Goal: Transaction & Acquisition: Register for event/course

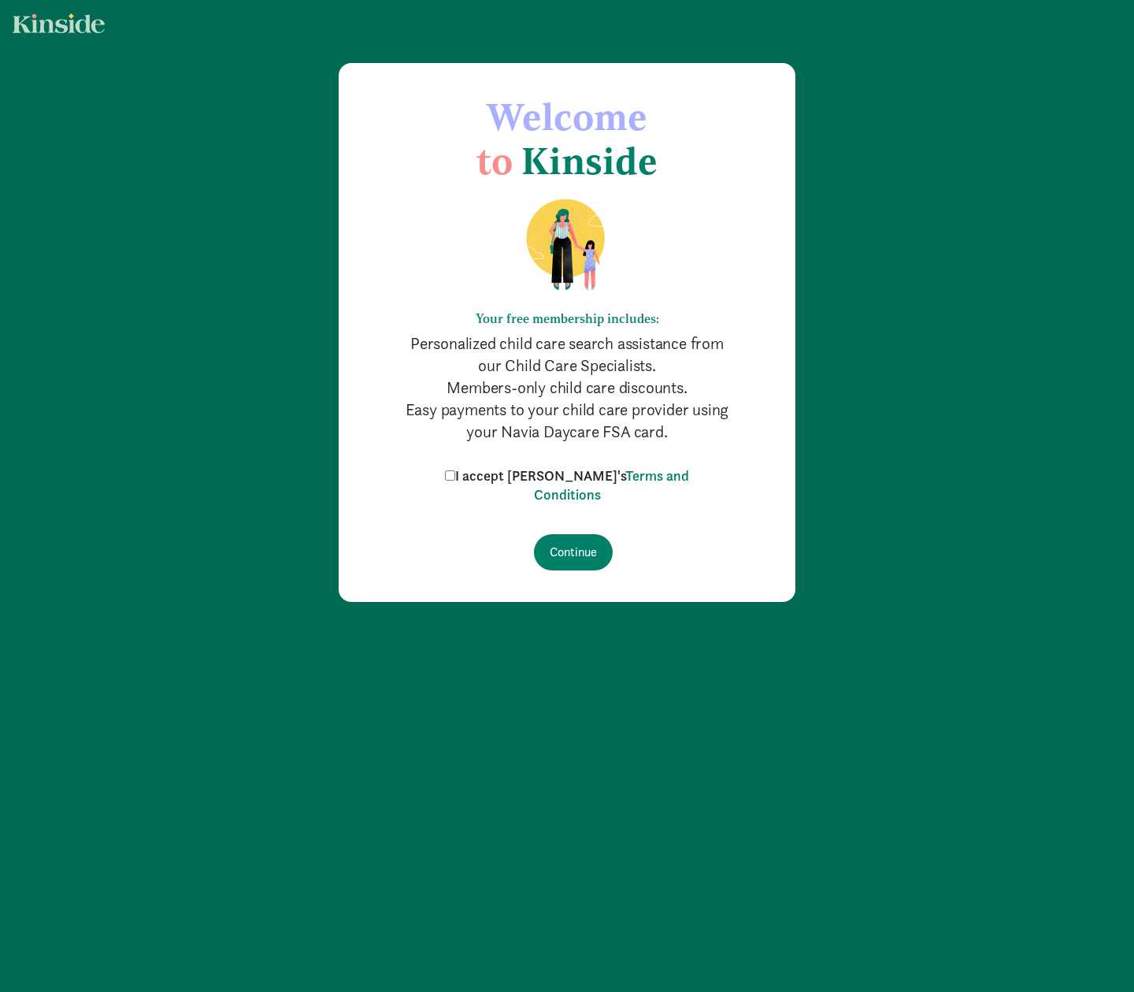
click at [490, 477] on label "I accept Kinside's Terms and Conditions" at bounding box center [567, 485] width 252 height 38
click at [455, 477] on input "I accept Kinside's Terms and Conditions" at bounding box center [450, 475] width 10 height 10
checkbox input "true"
click at [569, 555] on input "Continue" at bounding box center [573, 552] width 79 height 36
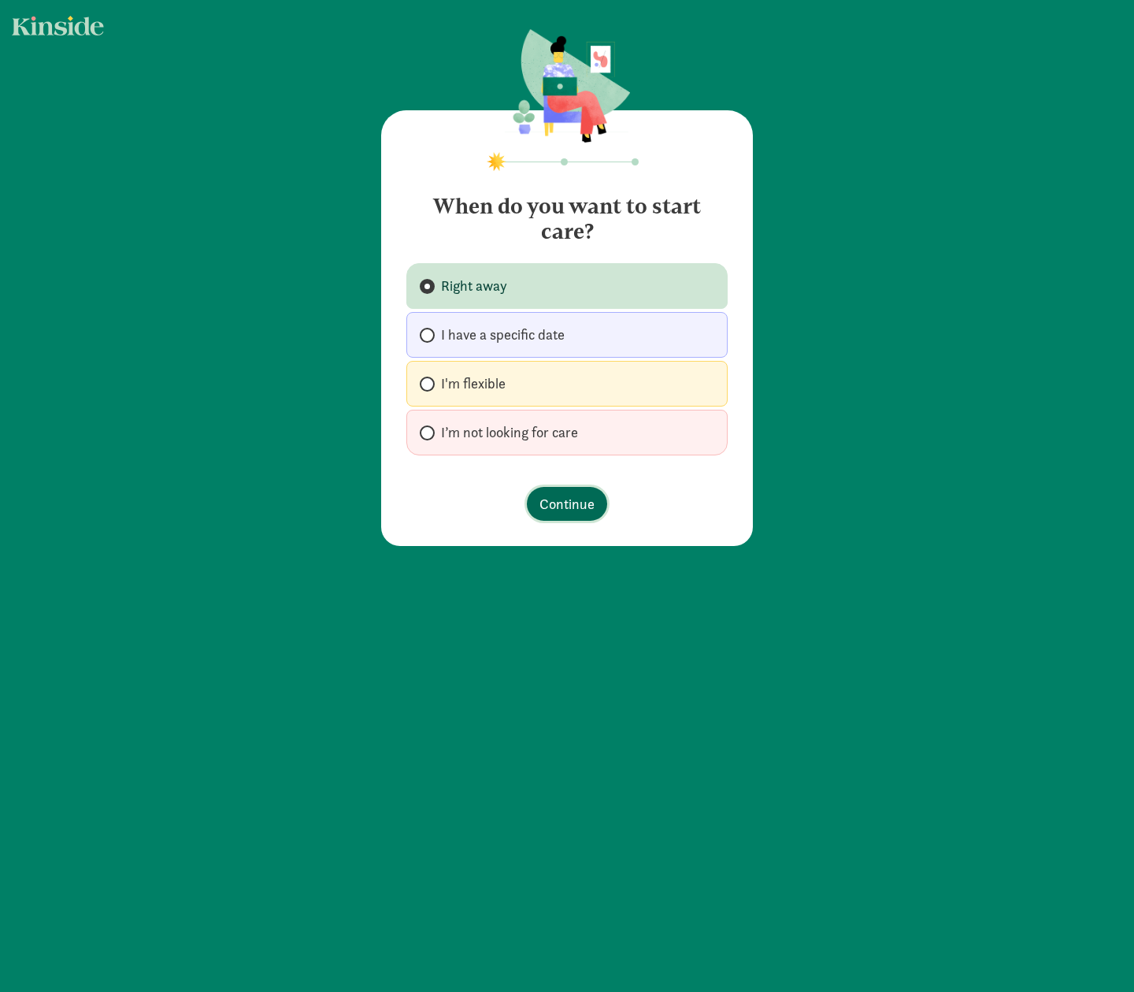
click at [584, 496] on span "Continue" at bounding box center [567, 503] width 55 height 21
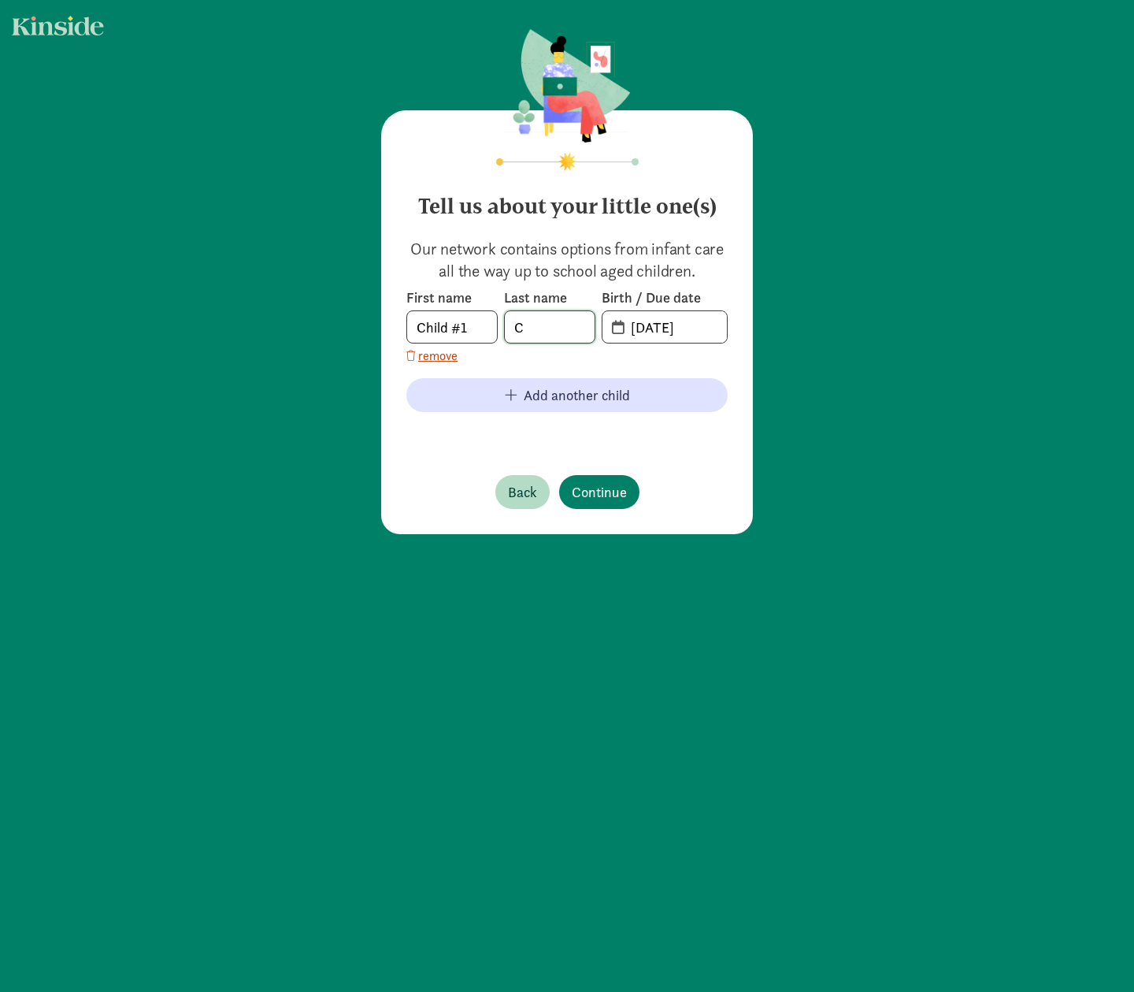
click at [541, 318] on input "C" at bounding box center [550, 327] width 90 height 32
type input "Chin"
click at [646, 330] on input "09-12-2025" at bounding box center [675, 327] width 106 height 32
type input "08-12-2025"
click at [678, 325] on input "20-25-0812" at bounding box center [675, 327] width 106 height 32
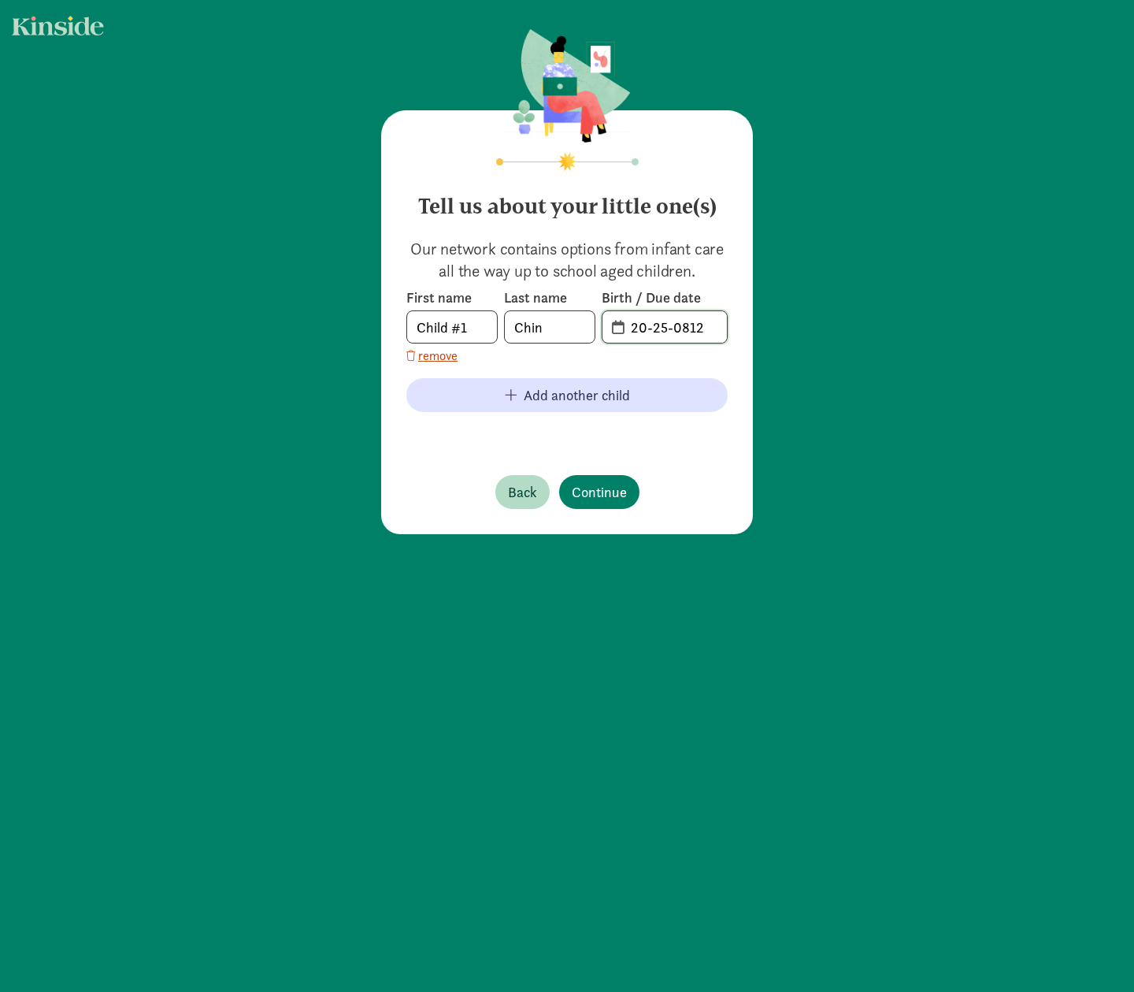
drag, startPoint x: 695, startPoint y: 326, endPoint x: 597, endPoint y: 320, distance: 97.9
click at [603, 321] on span "20-25-0812" at bounding box center [665, 327] width 124 height 32
type input "08-20-2024"
drag, startPoint x: 464, startPoint y: 328, endPoint x: 362, endPoint y: 316, distance: 103.1
click at [362, 316] on div "Tell us about your little one(s) Our network contains options from infant care …" at bounding box center [567, 283] width 1134 height 566
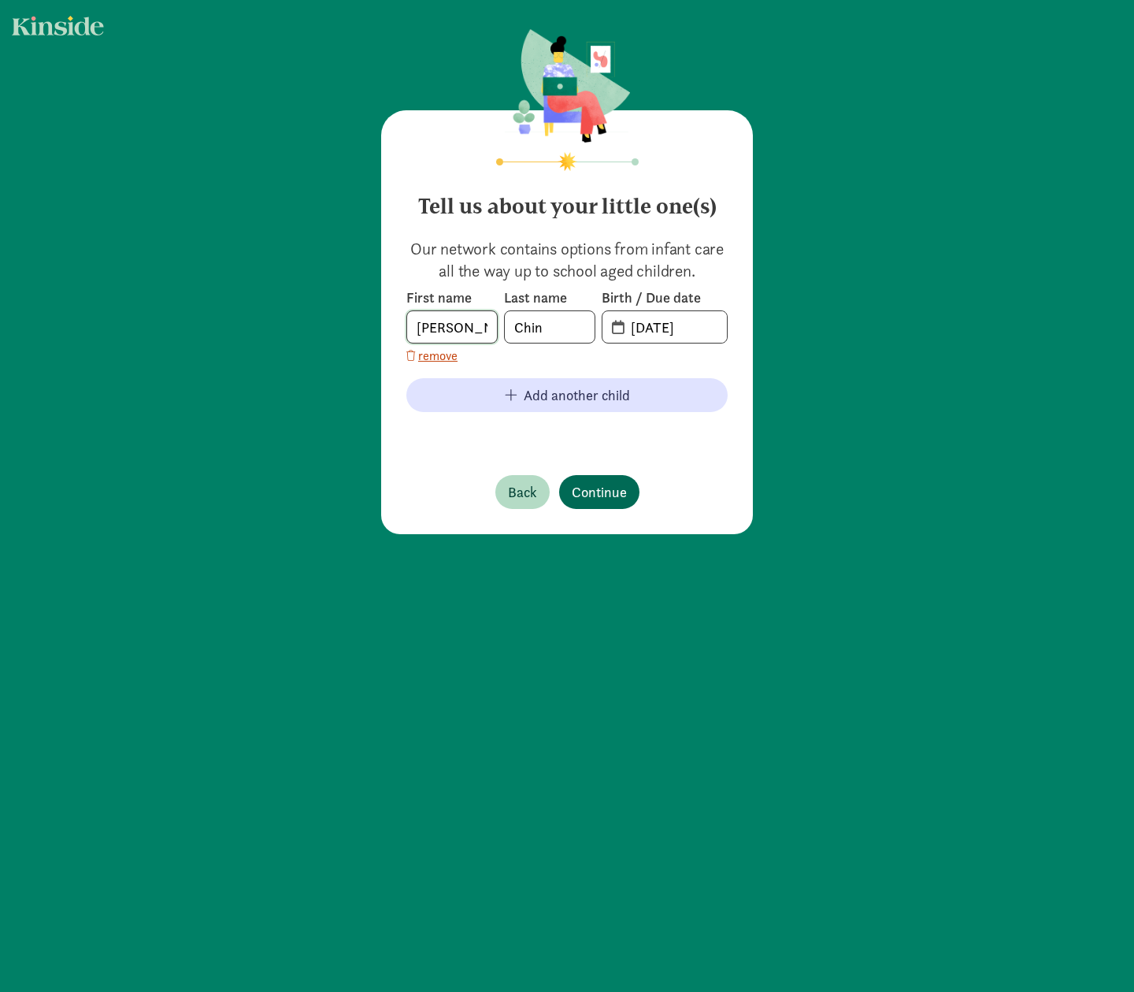
type input "Finley"
click at [600, 481] on span "Continue" at bounding box center [599, 491] width 55 height 21
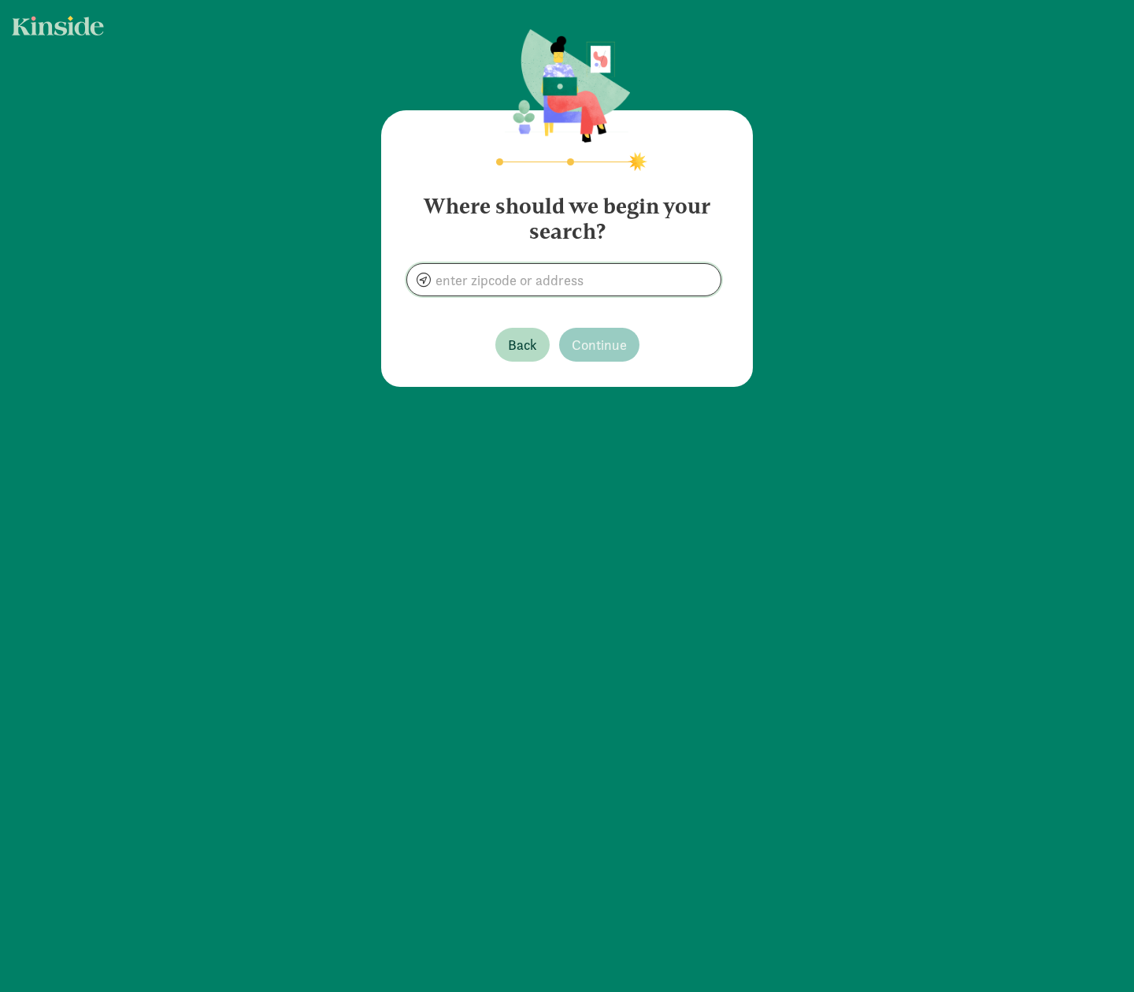
click at [579, 277] on input at bounding box center [564, 280] width 314 height 32
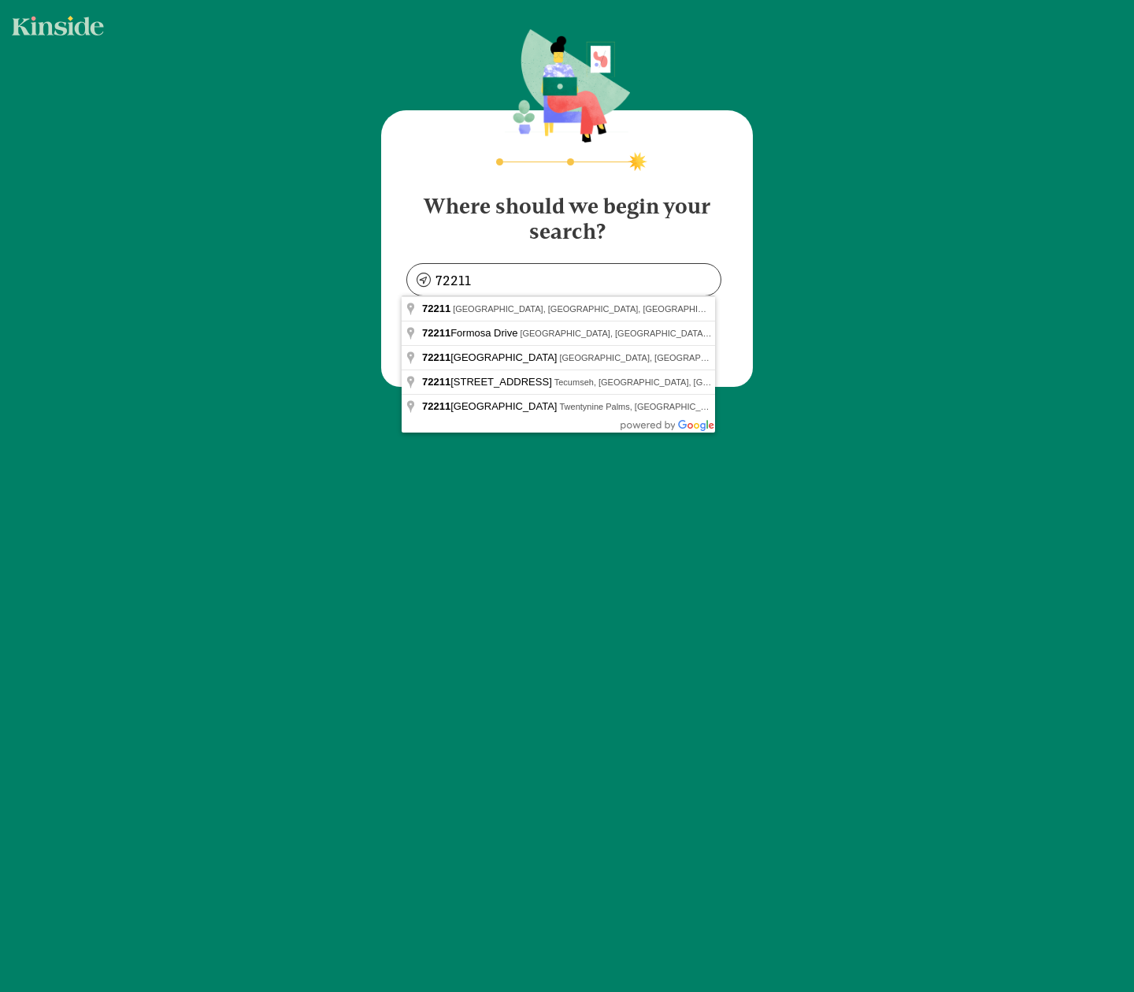
type input "Little Rock, AR 72211, USA"
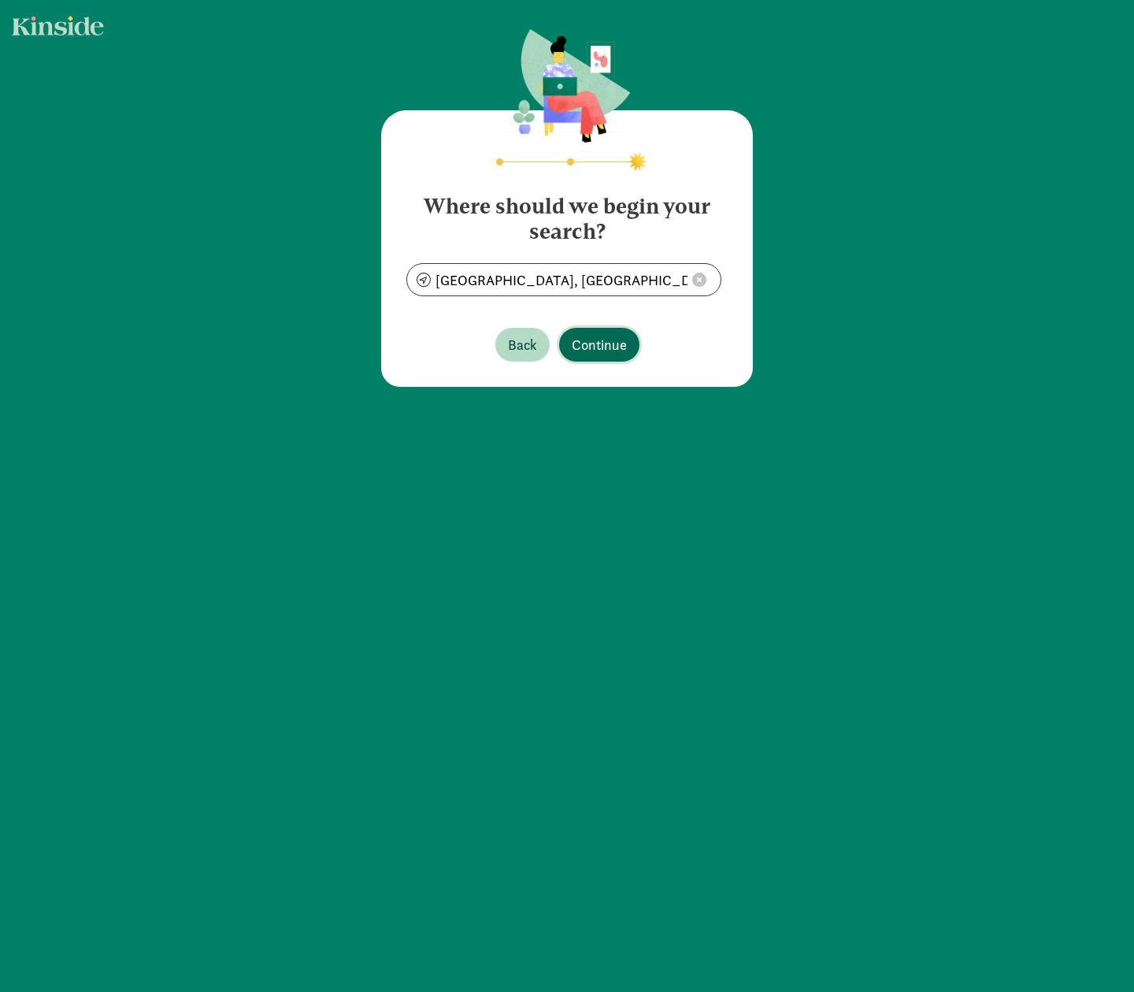
click at [603, 334] on span "Continue" at bounding box center [599, 344] width 55 height 21
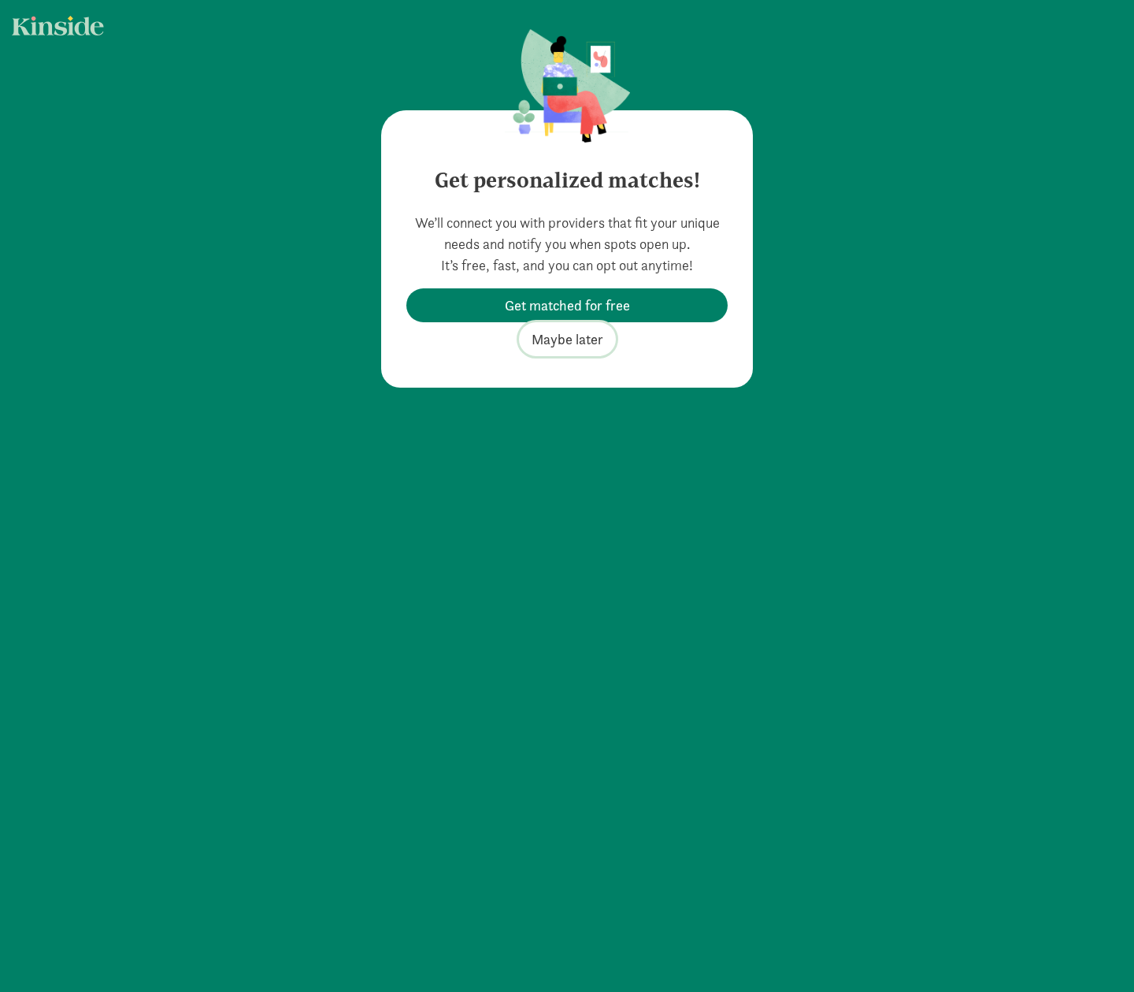
click at [581, 340] on span "Maybe later" at bounding box center [568, 339] width 72 height 21
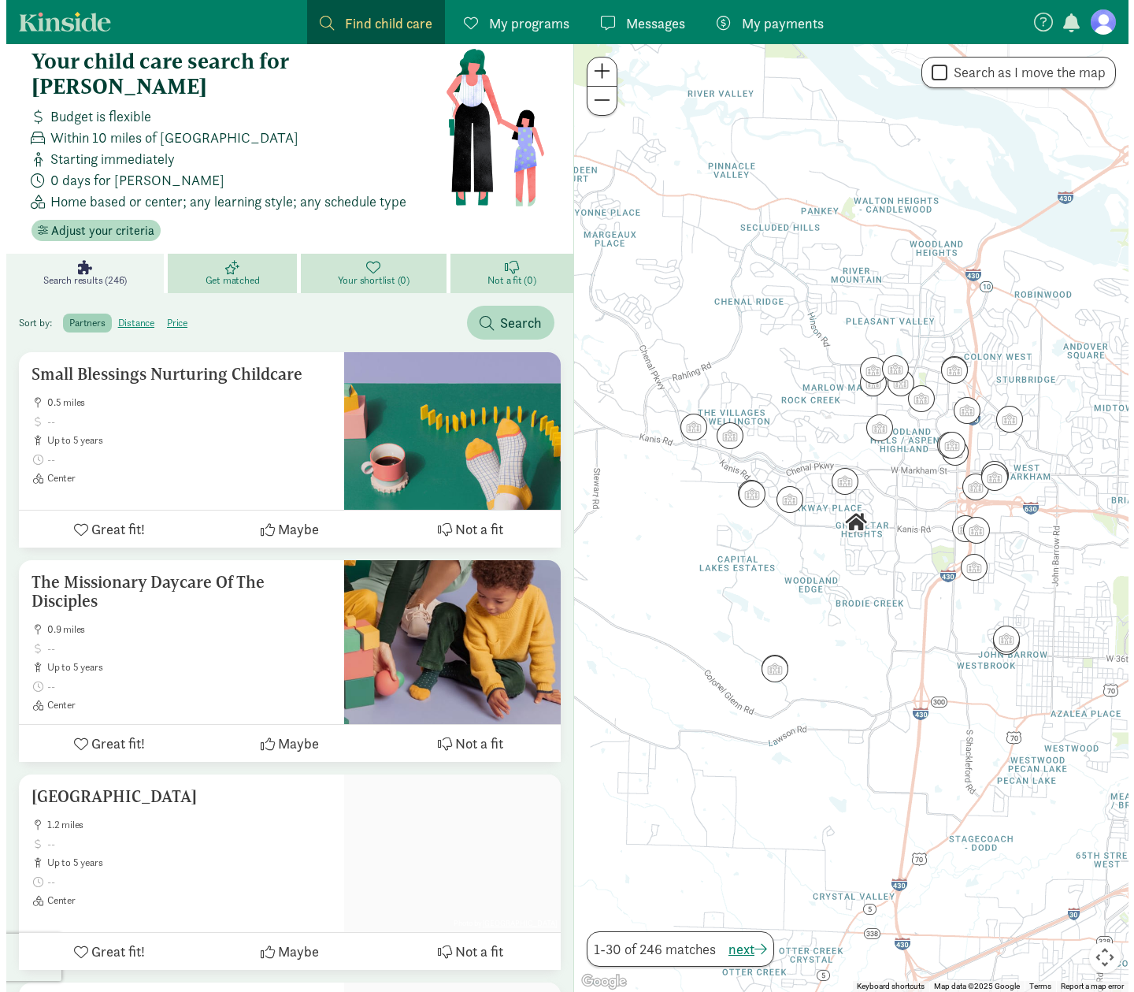
scroll to position [31, 0]
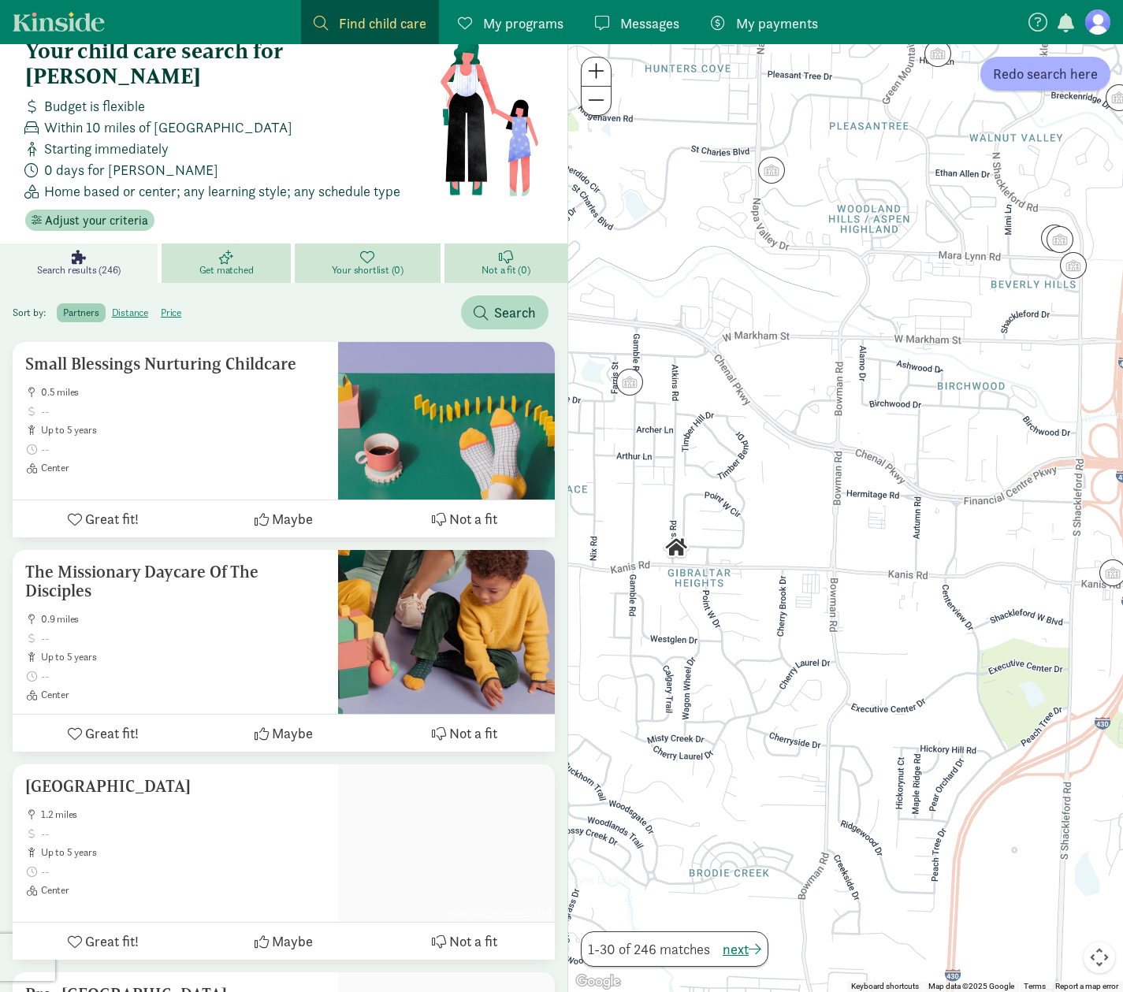
drag, startPoint x: 933, startPoint y: 612, endPoint x: 822, endPoint y: 565, distance: 120.7
click at [822, 565] on div at bounding box center [845, 518] width 555 height 948
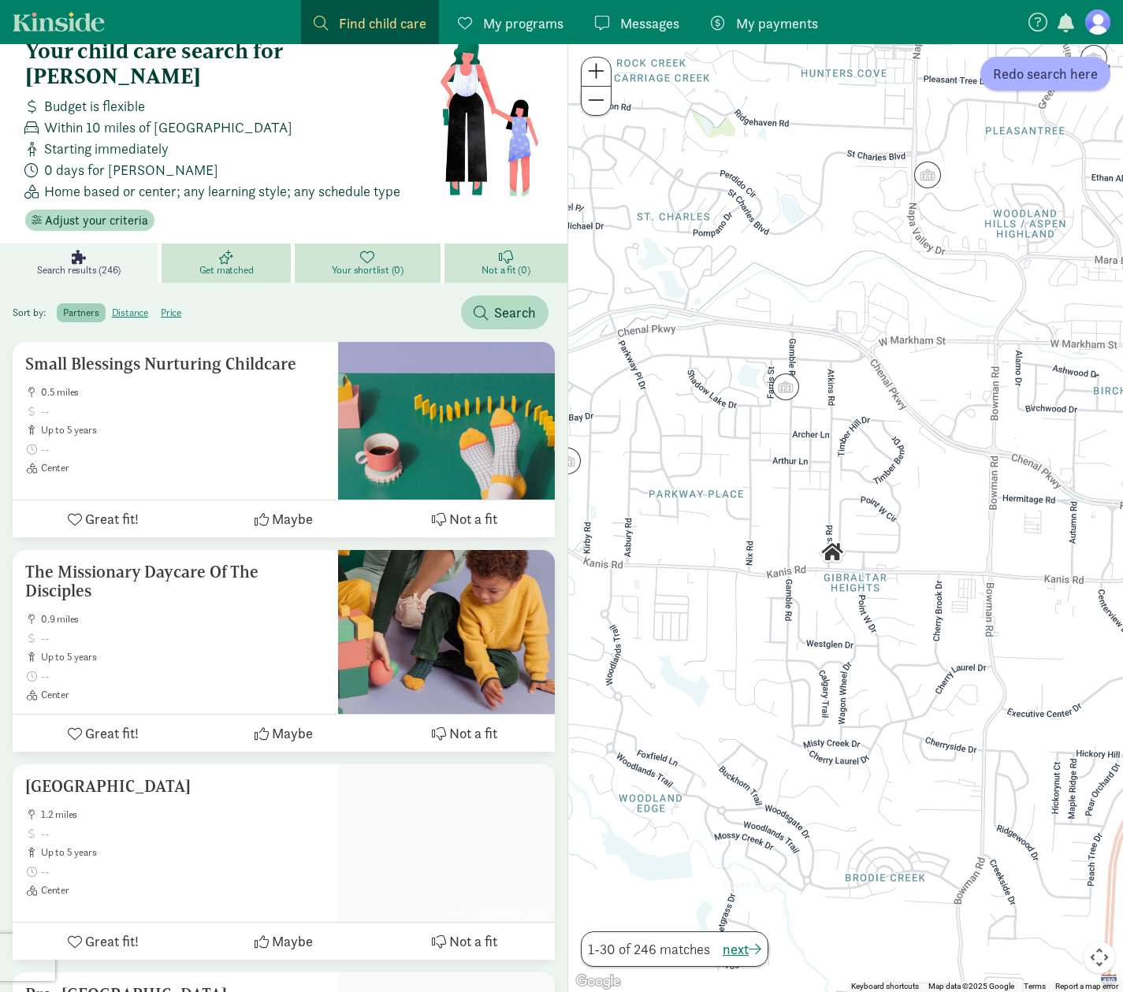
drag, startPoint x: 792, startPoint y: 542, endPoint x: 951, endPoint y: 548, distance: 159.2
click at [951, 548] on div at bounding box center [845, 518] width 555 height 948
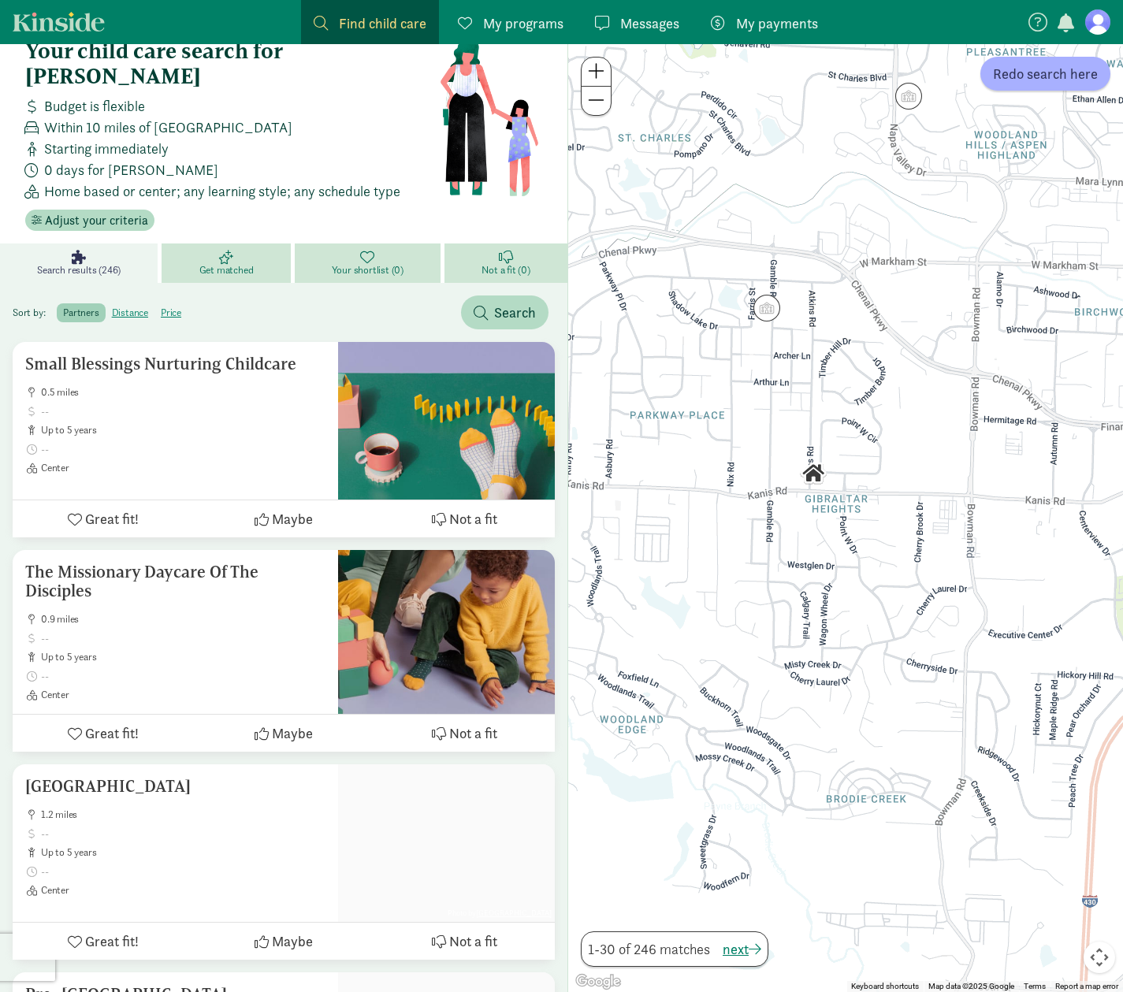
drag, startPoint x: 891, startPoint y: 646, endPoint x: 876, endPoint y: 581, distance: 67.1
click at [876, 581] on div at bounding box center [845, 518] width 555 height 948
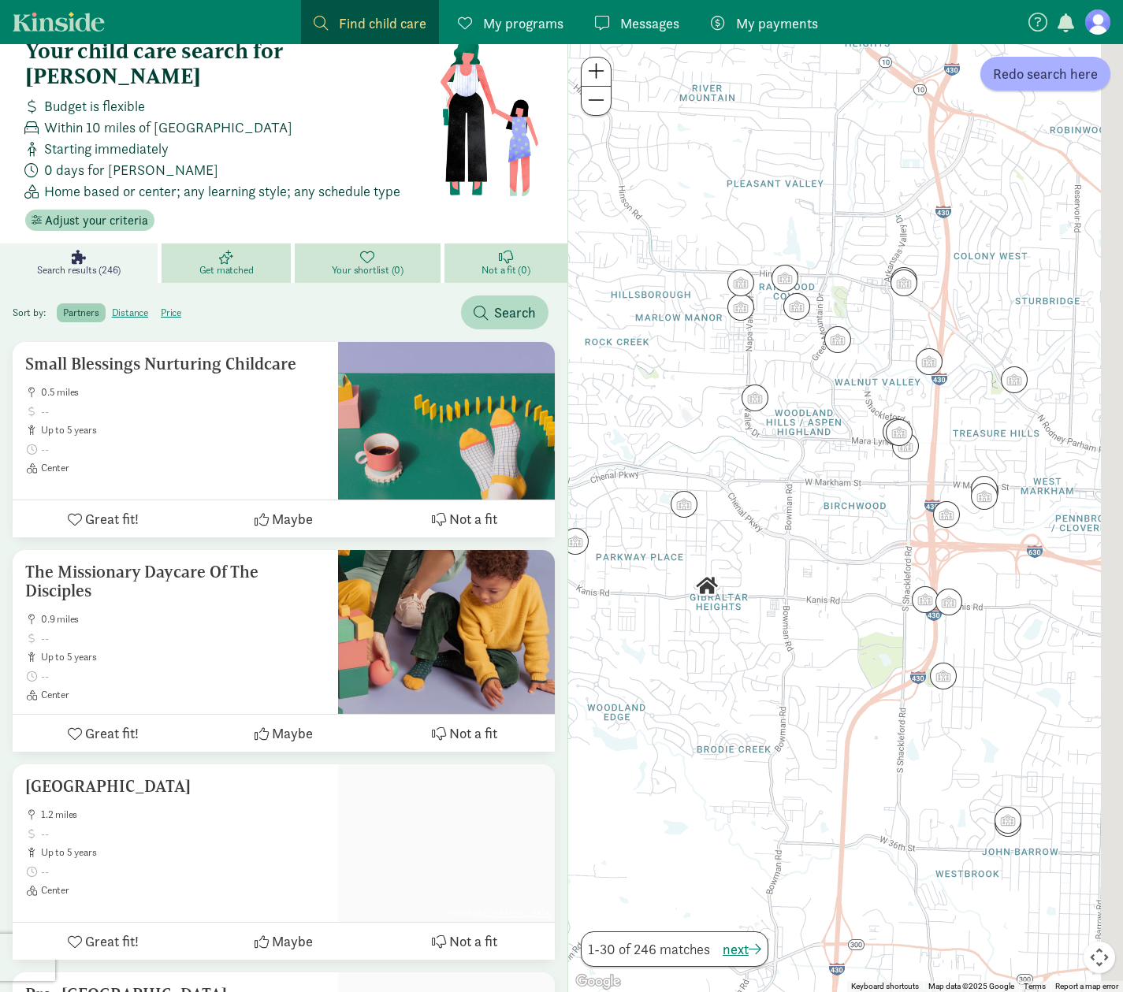
drag, startPoint x: 904, startPoint y: 440, endPoint x: 826, endPoint y: 503, distance: 100.9
click at [808, 533] on div at bounding box center [845, 518] width 555 height 948
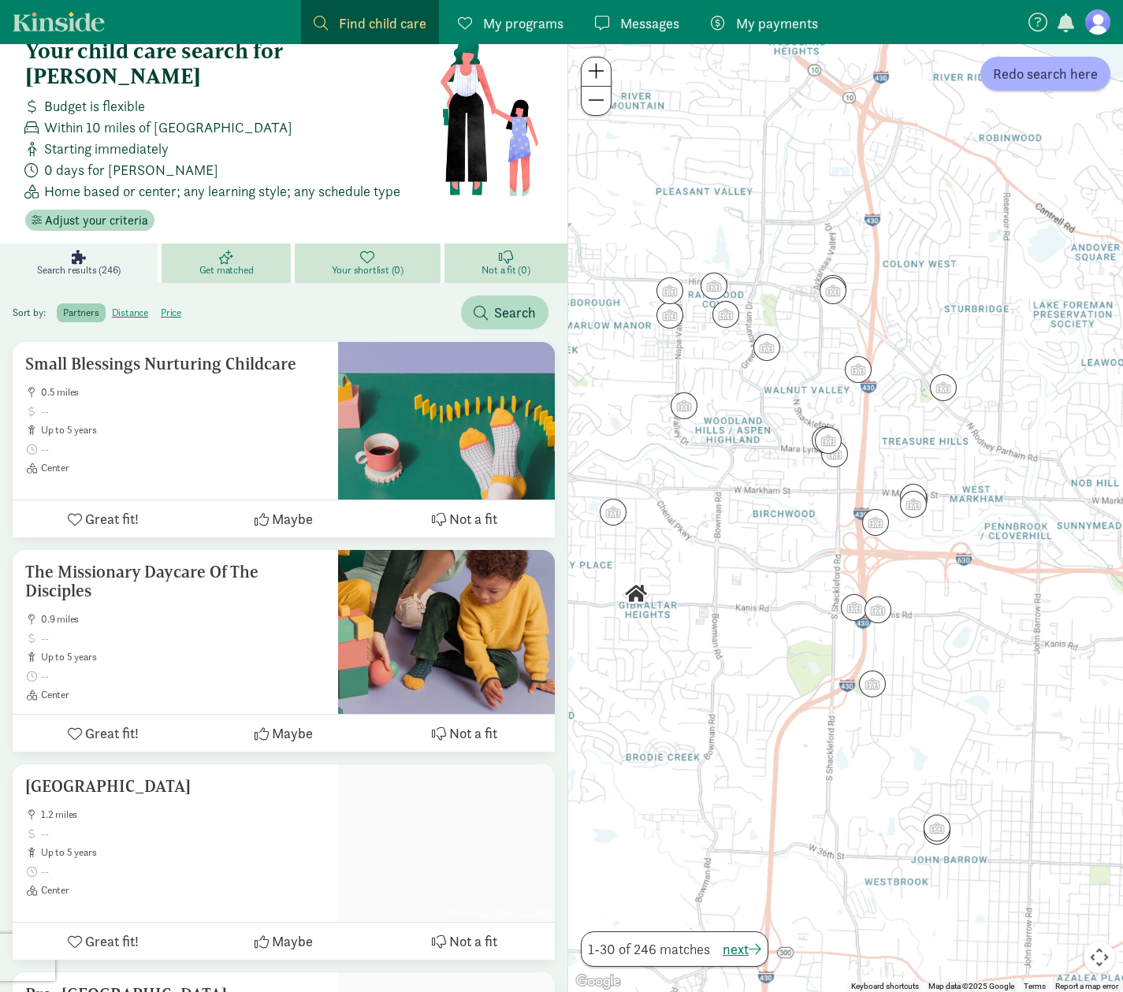
drag, startPoint x: 726, startPoint y: 295, endPoint x: 762, endPoint y: 366, distance: 79.3
click at [762, 366] on div "To navigate, press the arrow keys." at bounding box center [845, 518] width 555 height 948
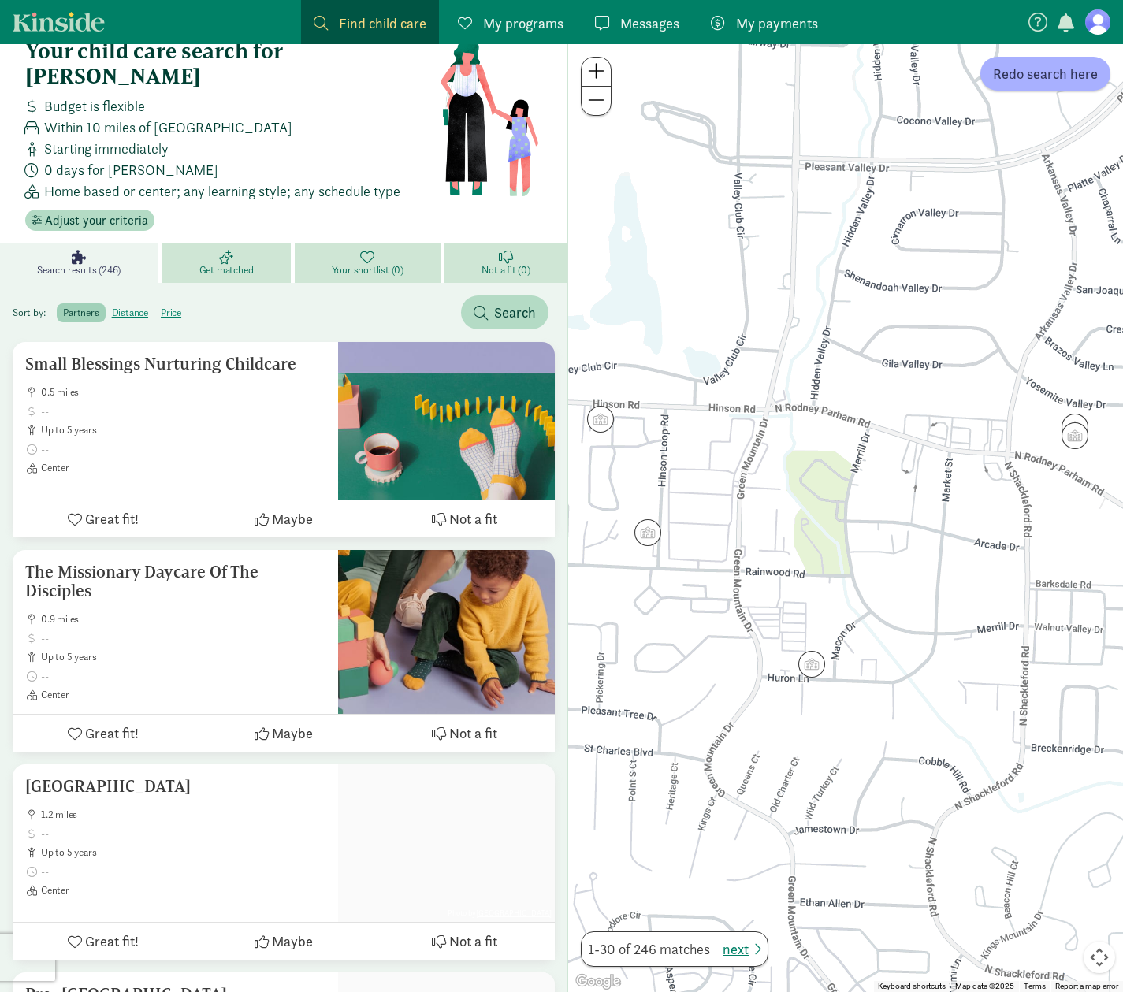
drag, startPoint x: 707, startPoint y: 316, endPoint x: 801, endPoint y: 487, distance: 195.0
click at [796, 524] on div at bounding box center [845, 518] width 555 height 948
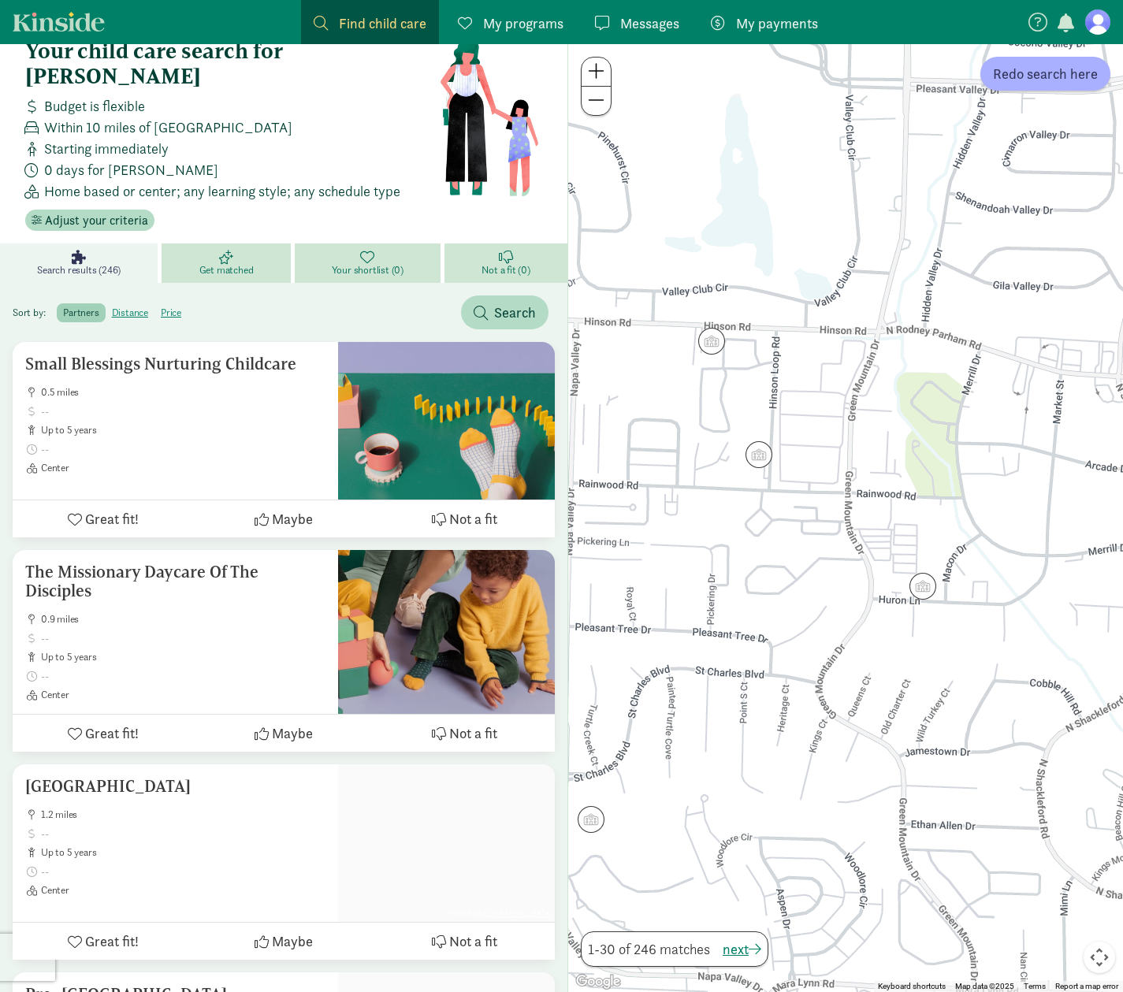
drag, startPoint x: 692, startPoint y: 453, endPoint x: 819, endPoint y: 373, distance: 150.2
click at [819, 373] on div at bounding box center [845, 518] width 555 height 948
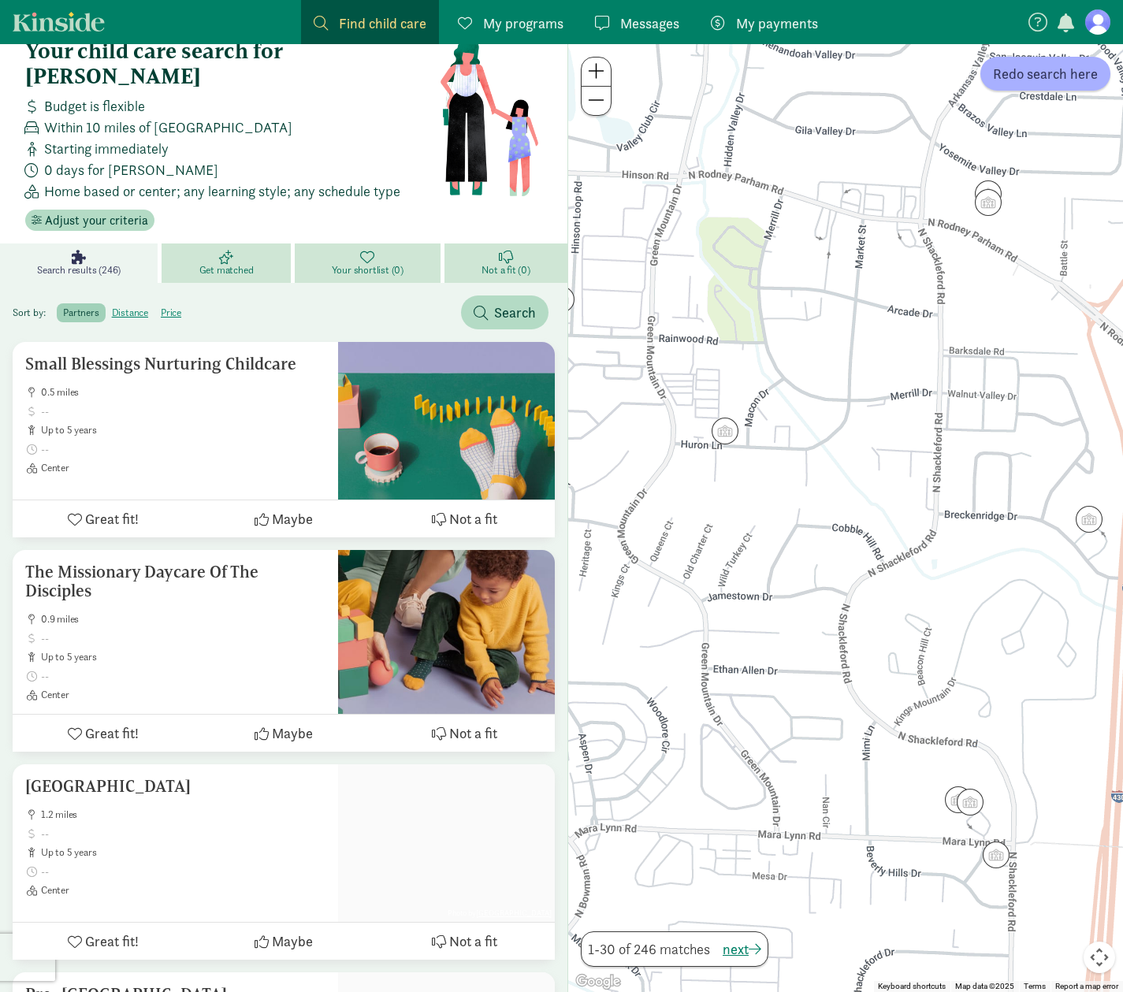
drag, startPoint x: 915, startPoint y: 697, endPoint x: 656, endPoint y: 495, distance: 328.3
click at [656, 495] on div at bounding box center [845, 518] width 555 height 948
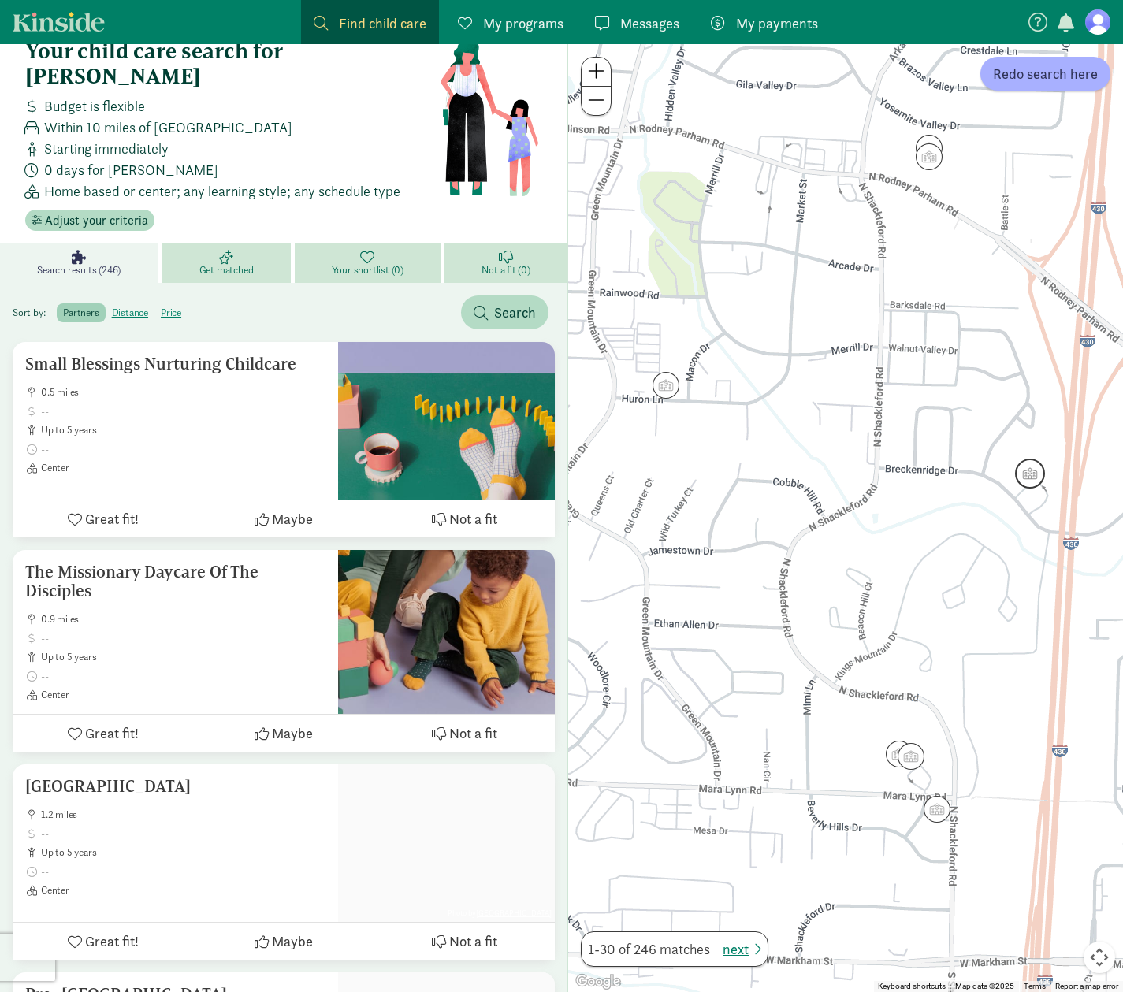
click at [1036, 474] on img "Click to see details" at bounding box center [1030, 474] width 30 height 30
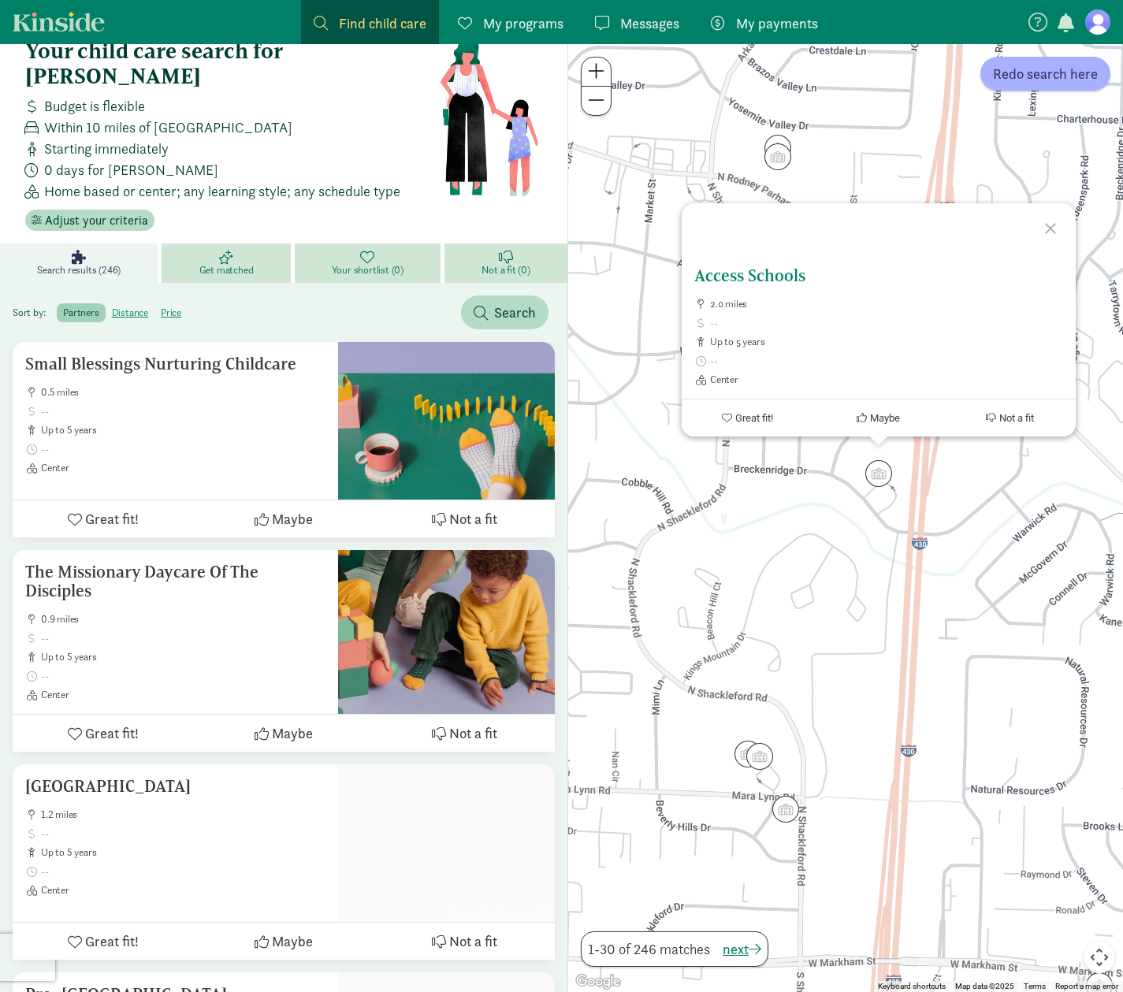
click at [741, 415] on span "Great fit!" at bounding box center [754, 418] width 38 height 12
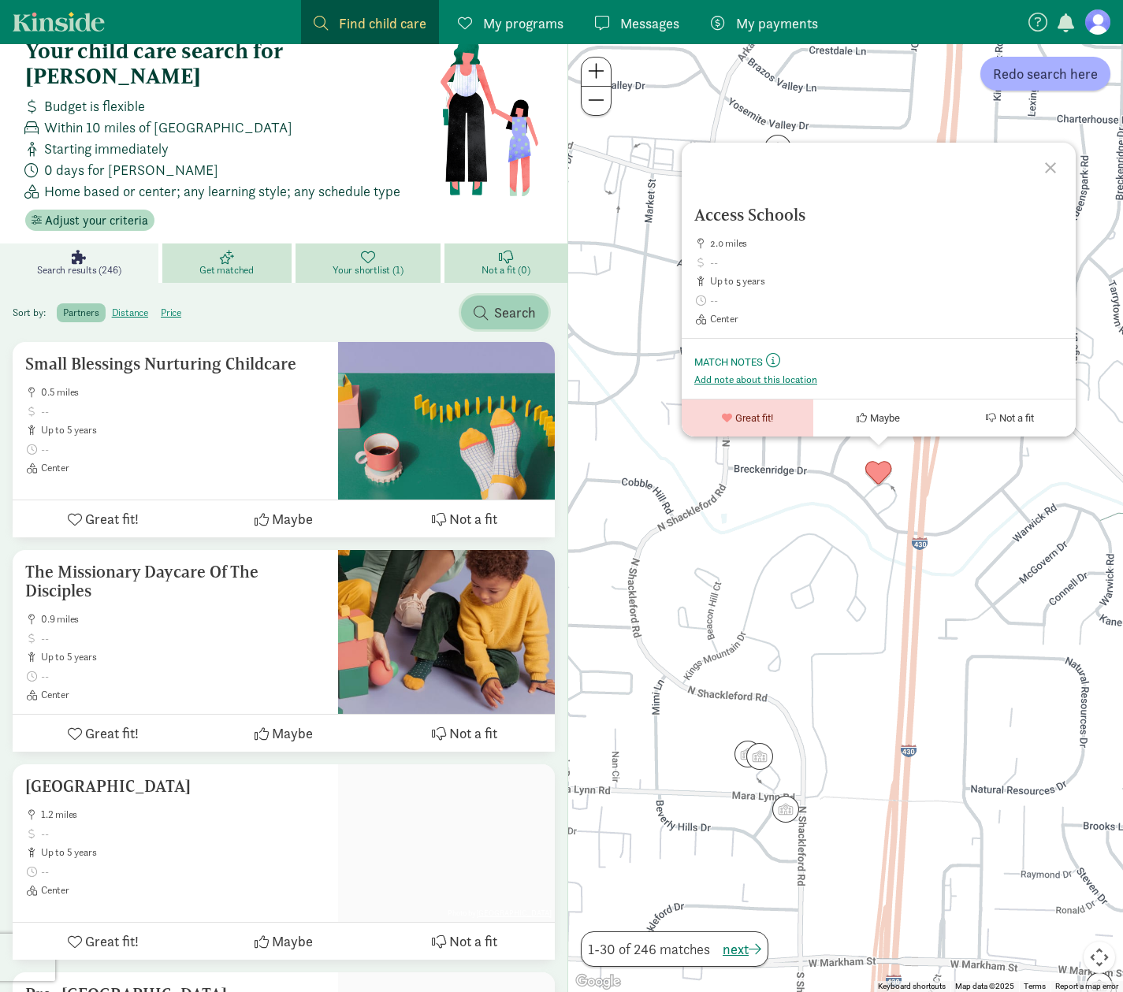
click at [513, 302] on span "Search" at bounding box center [515, 312] width 42 height 21
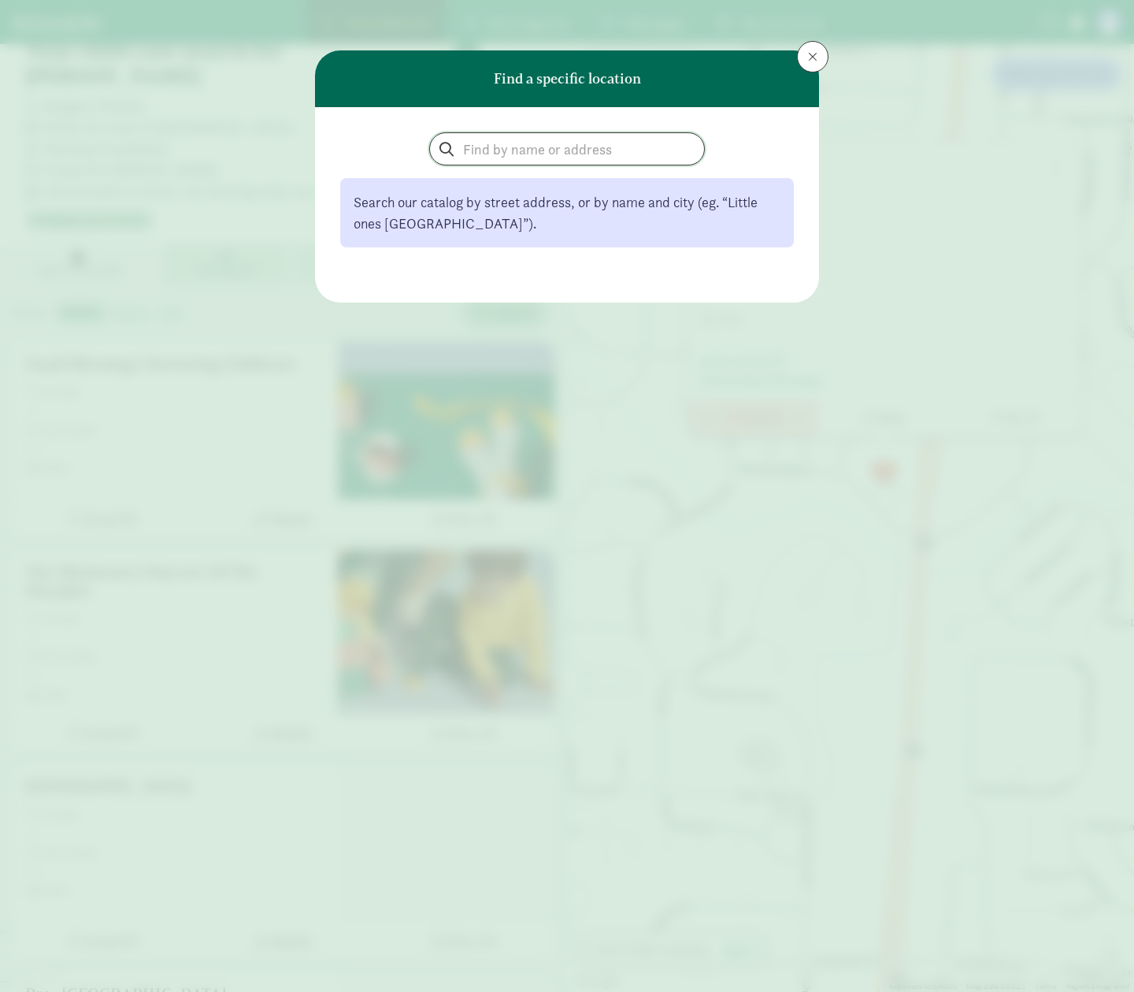
click at [493, 160] on input "search" at bounding box center [567, 149] width 274 height 32
type input "ACCESS"
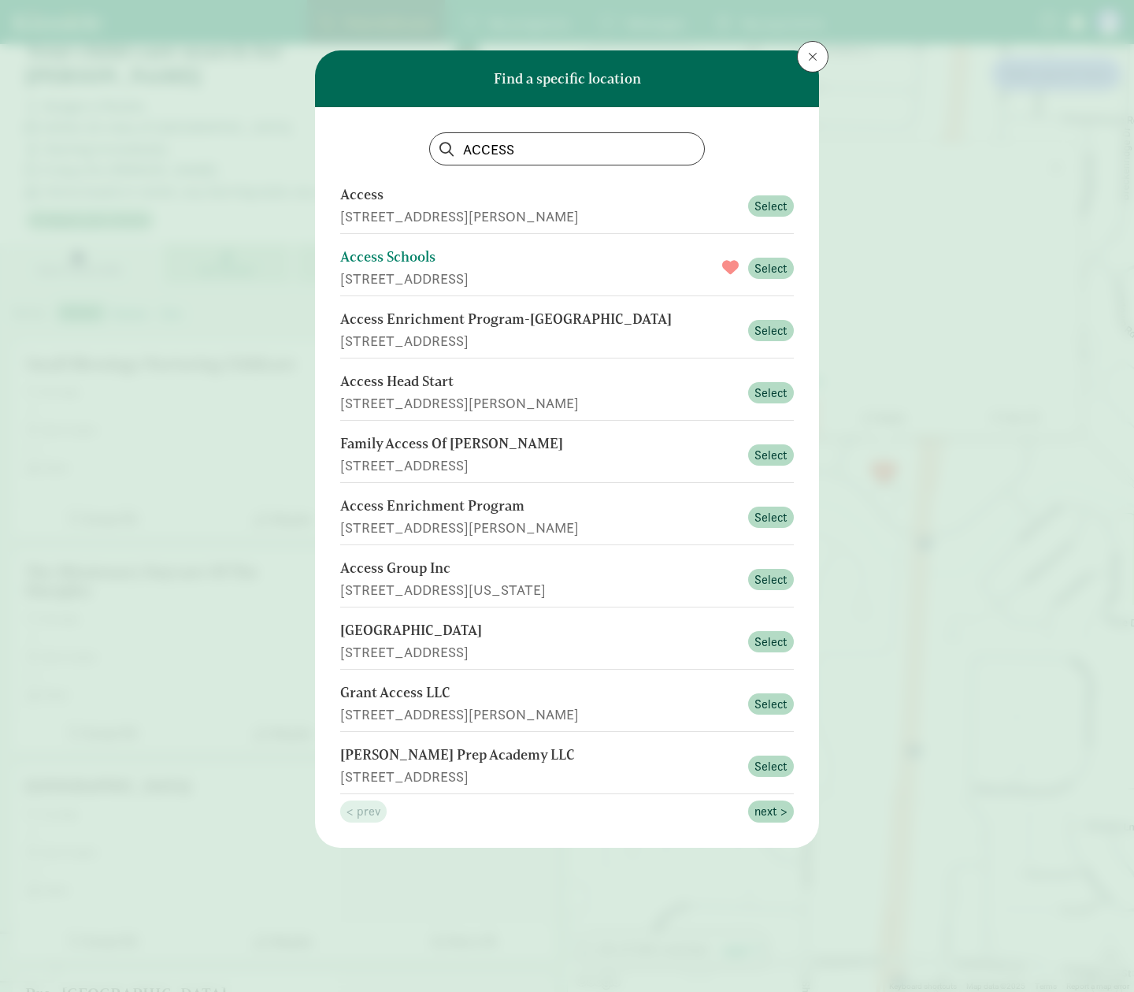
click at [793, 262] on div "Select" at bounding box center [771, 268] width 46 height 23
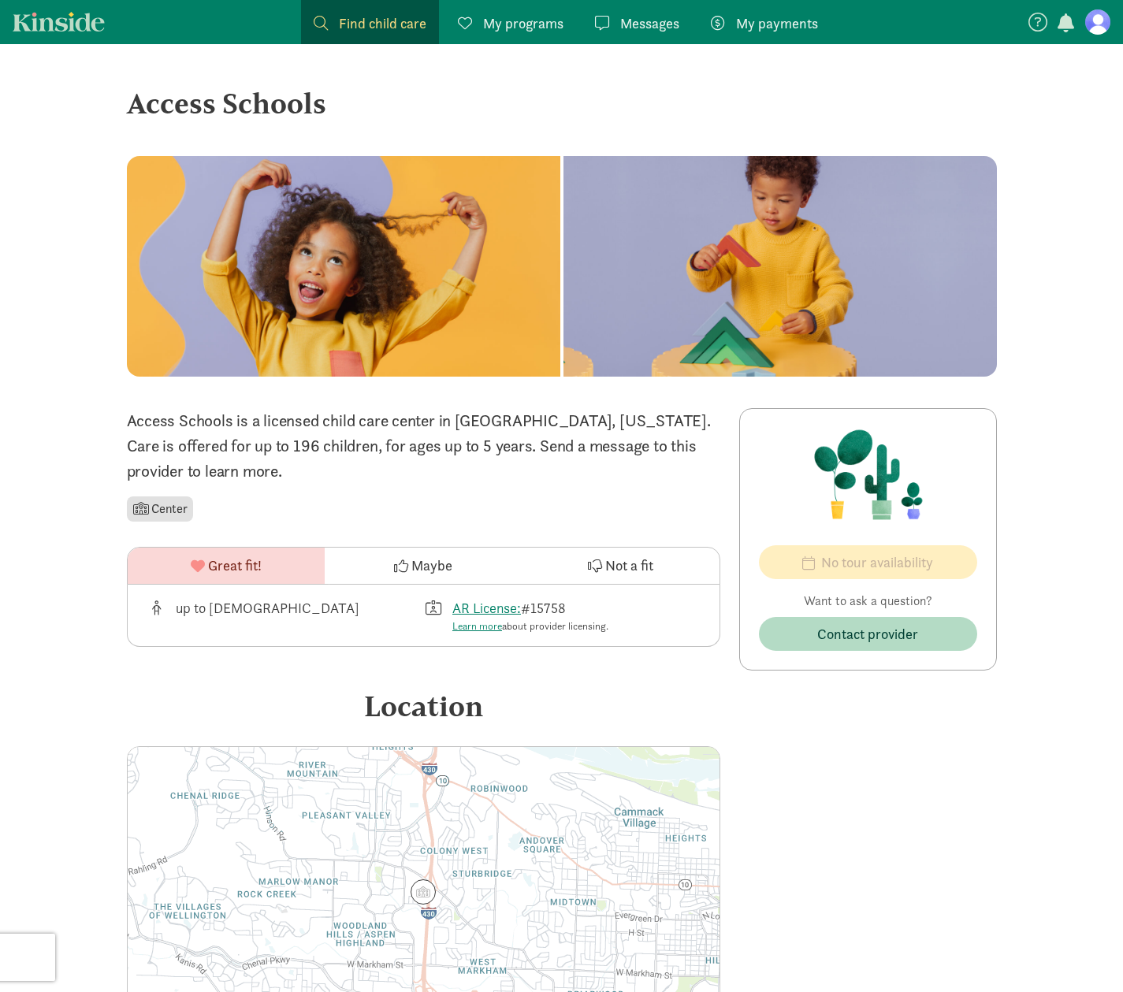
click at [742, 17] on span "My payments" at bounding box center [777, 23] width 82 height 21
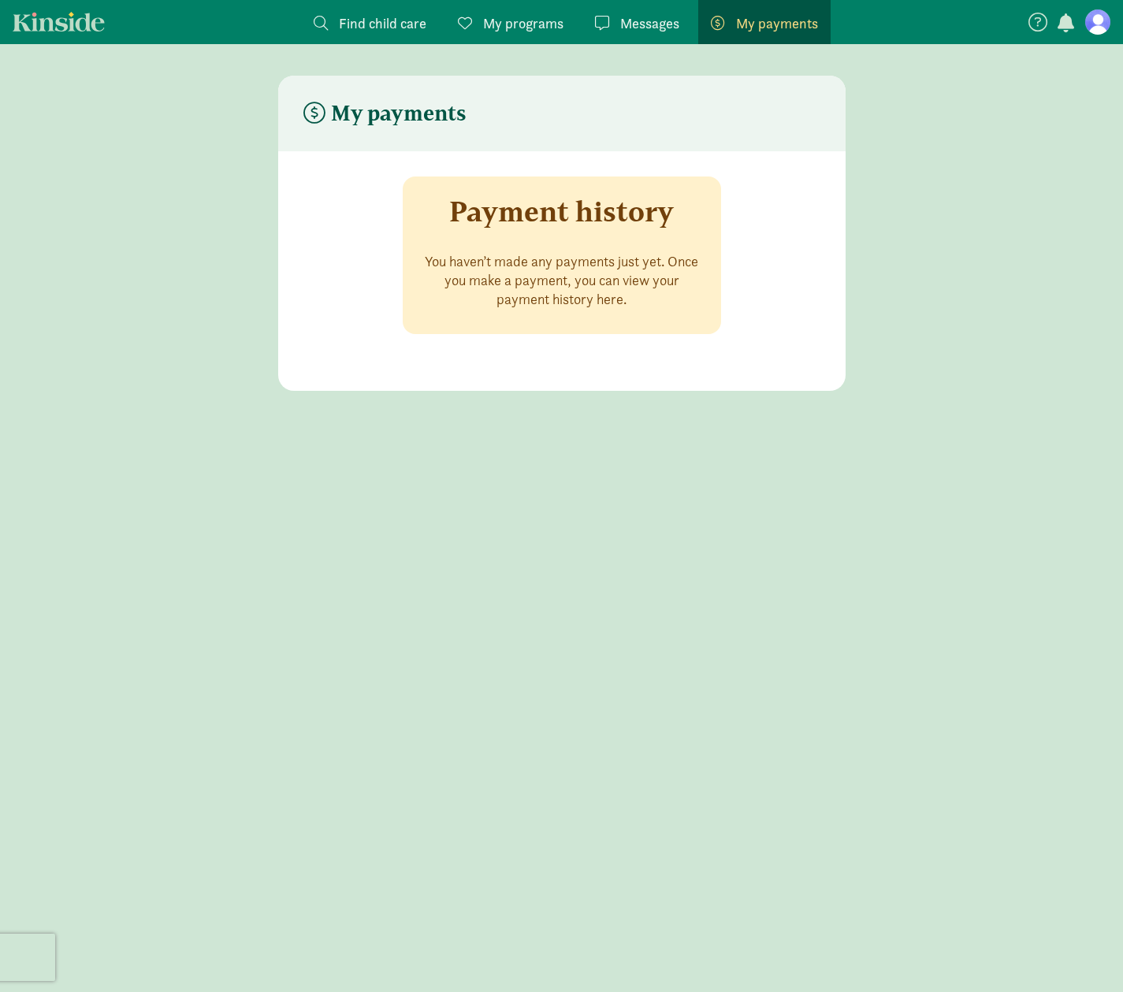
click at [529, 15] on span "My programs" at bounding box center [523, 23] width 80 height 21
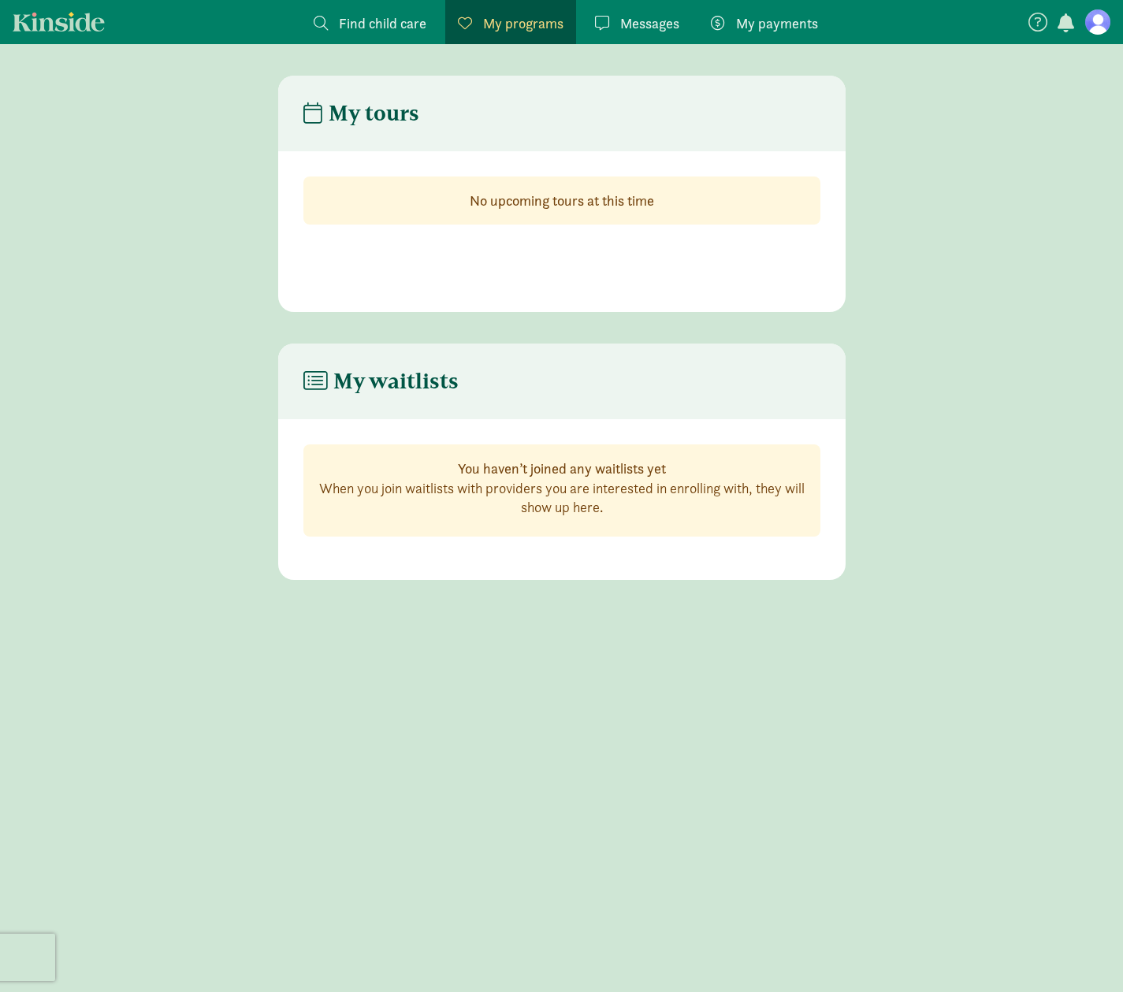
click at [401, 25] on span "Find child care" at bounding box center [382, 23] width 87 height 21
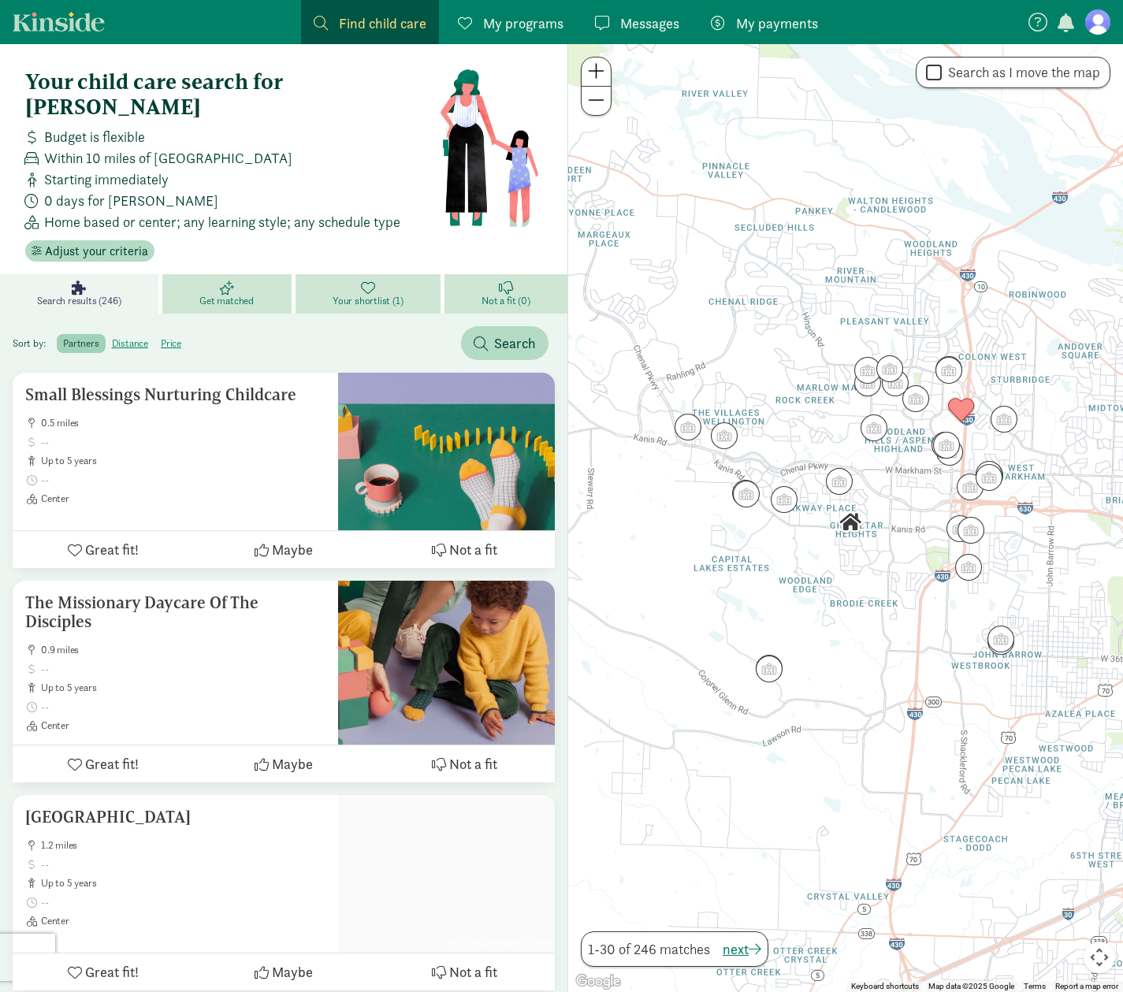
click at [540, 17] on span "My programs" at bounding box center [523, 23] width 80 height 21
